Goal: Task Accomplishment & Management: Use online tool/utility

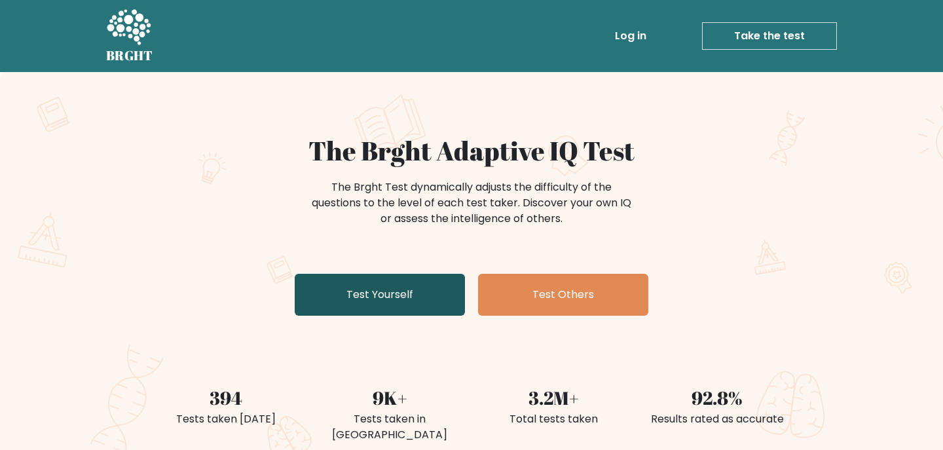
click at [383, 303] on link "Test Yourself" at bounding box center [380, 295] width 170 height 42
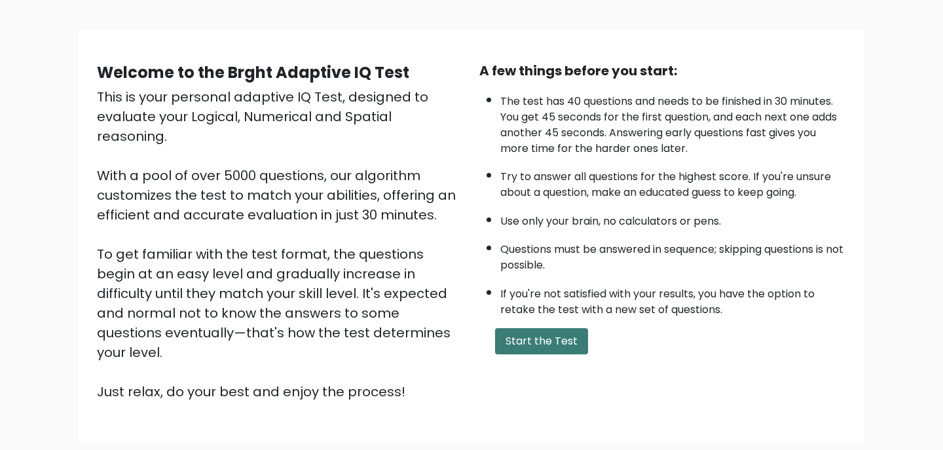
scroll to position [71, 0]
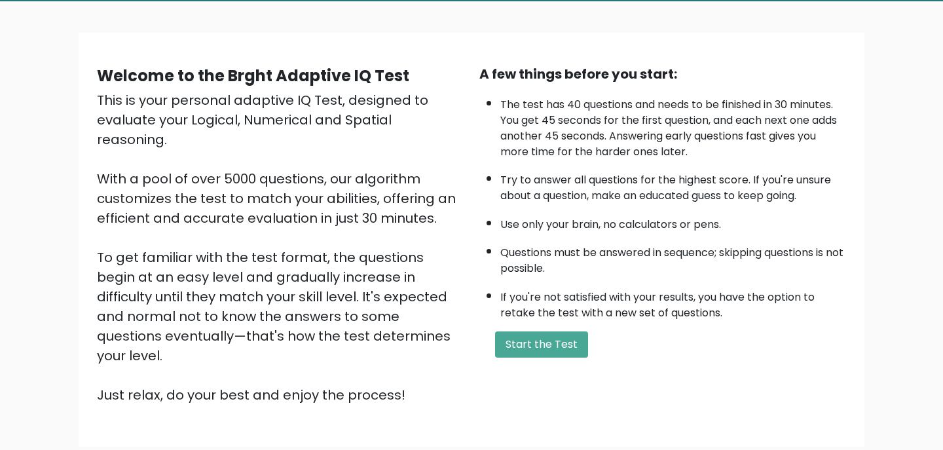
click at [685, 121] on li "The test has 40 questions and needs to be finished in 30 minutes. You get 45 se…" at bounding box center [674, 124] width 346 height 69
click at [685, 147] on li "The test has 40 questions and needs to be finished in 30 minutes. You get 45 se…" at bounding box center [674, 124] width 346 height 69
click at [525, 347] on button "Start the Test" at bounding box center [541, 344] width 93 height 26
